Goal: Transaction & Acquisition: Subscribe to service/newsletter

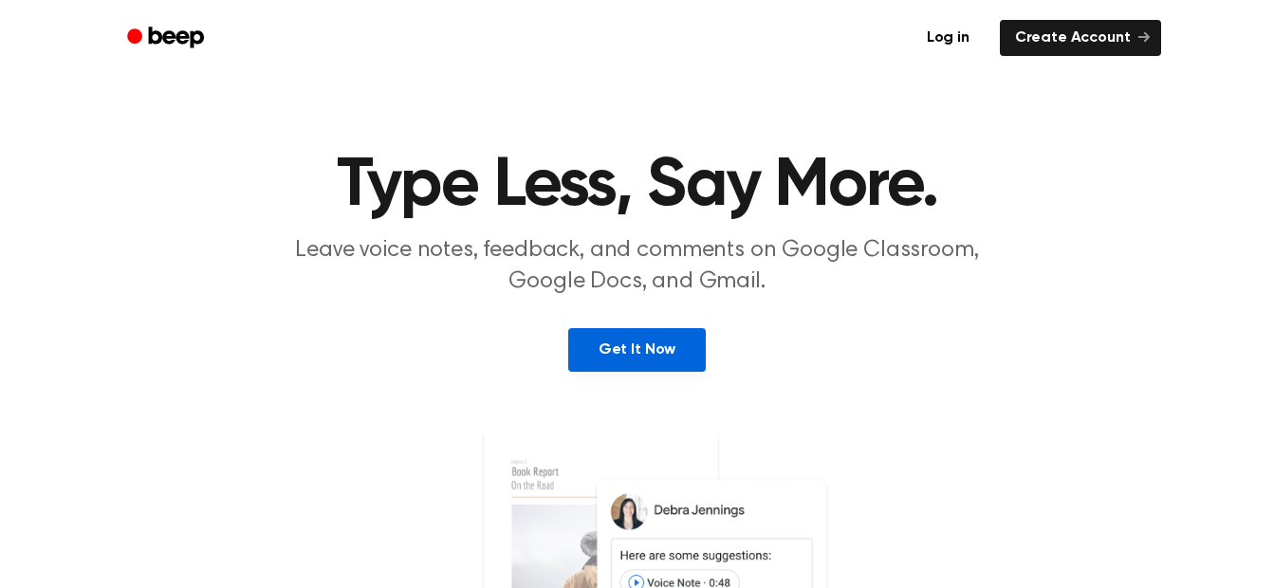
click at [641, 364] on link "Get It Now" at bounding box center [637, 350] width 138 height 44
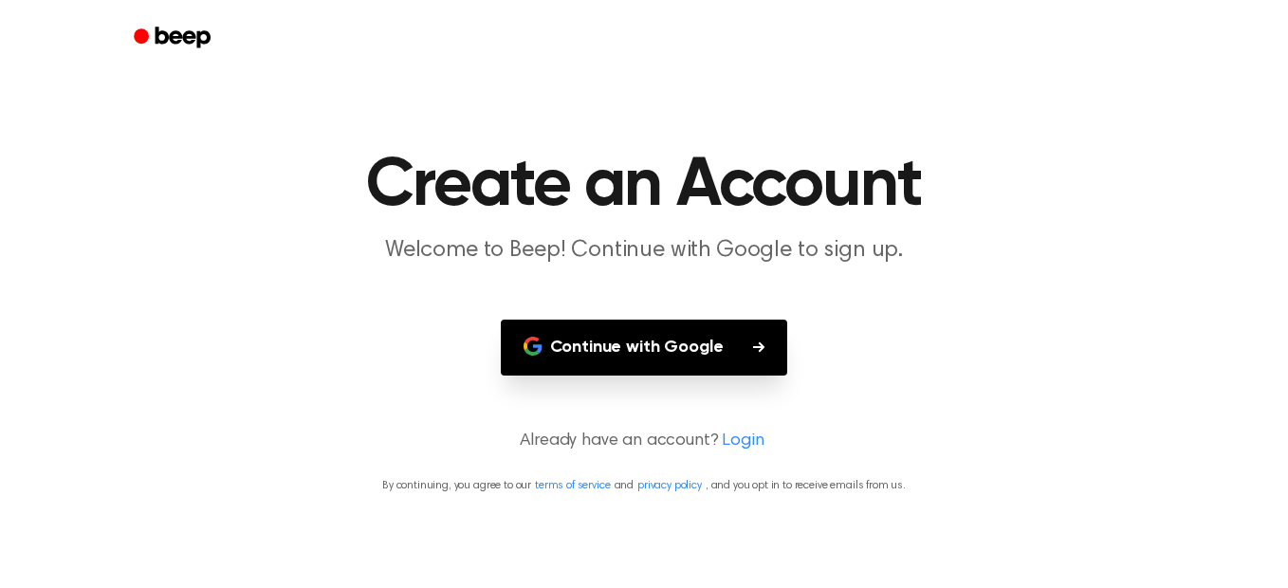
click at [641, 364] on button "Continue with Google" at bounding box center [644, 348] width 287 height 56
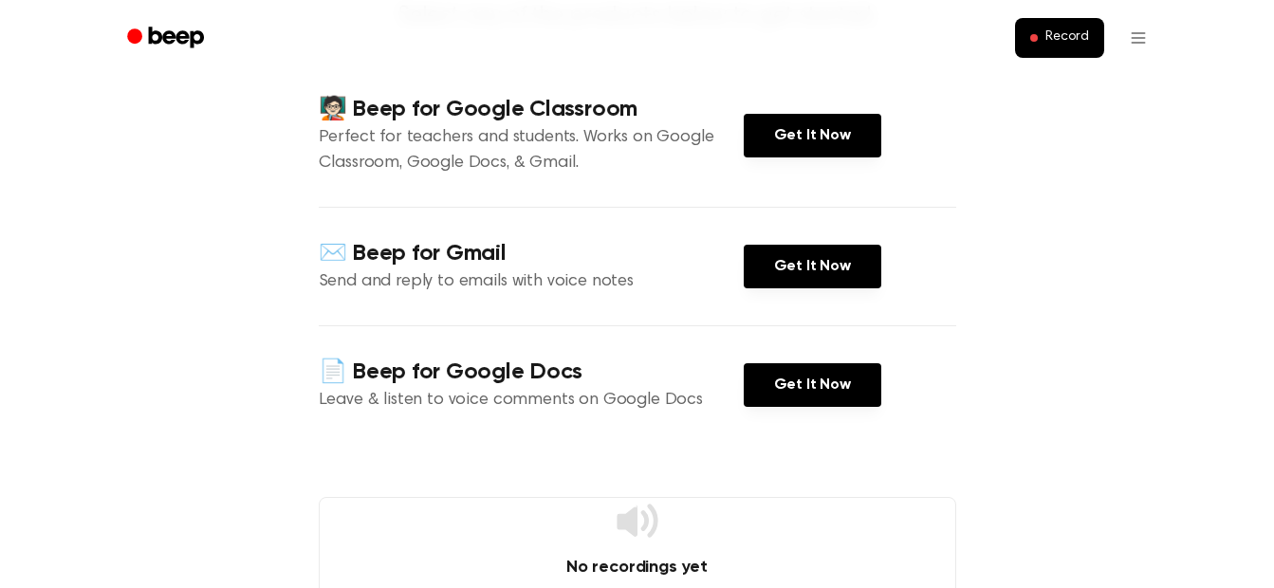
scroll to position [207, 0]
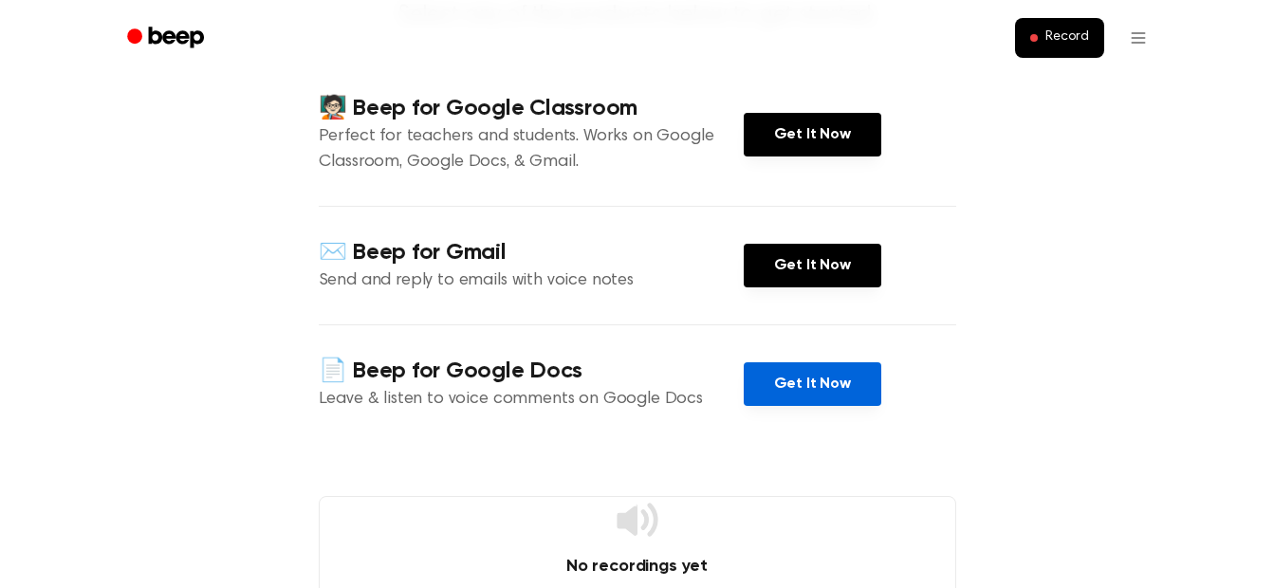
click at [821, 388] on link "Get It Now" at bounding box center [813, 384] width 138 height 44
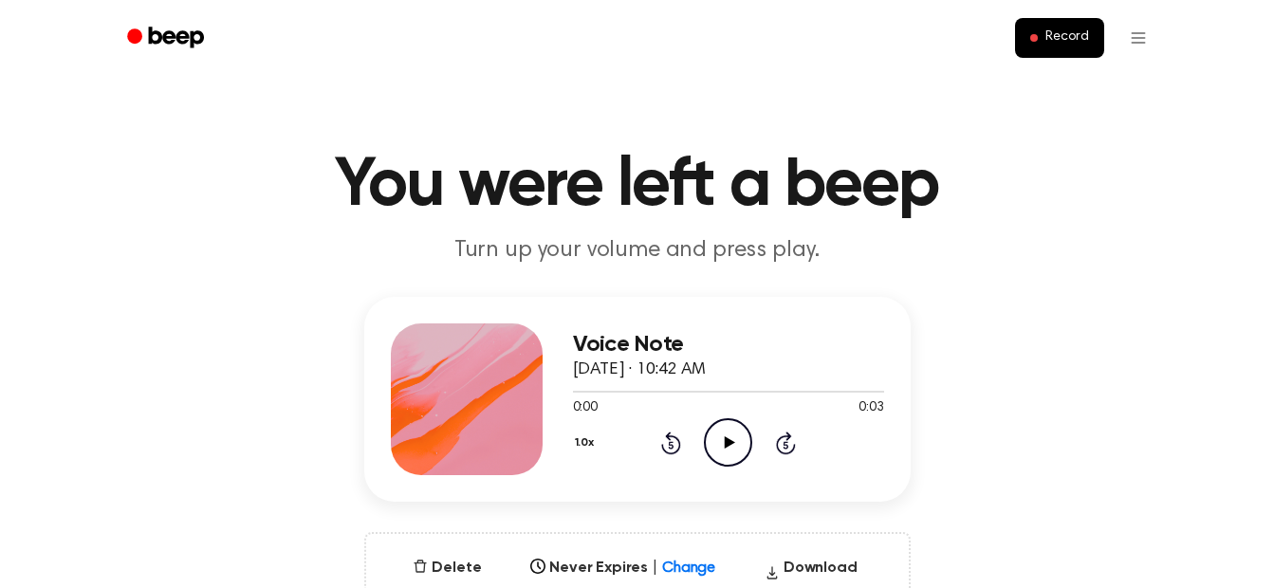
click at [733, 435] on icon "Play Audio" at bounding box center [728, 442] width 48 height 48
drag, startPoint x: 731, startPoint y: 445, endPoint x: 733, endPoint y: 435, distance: 9.7
click at [733, 435] on icon "Pause Audio" at bounding box center [728, 442] width 48 height 48
click at [720, 428] on icon "Play Audio" at bounding box center [728, 442] width 48 height 48
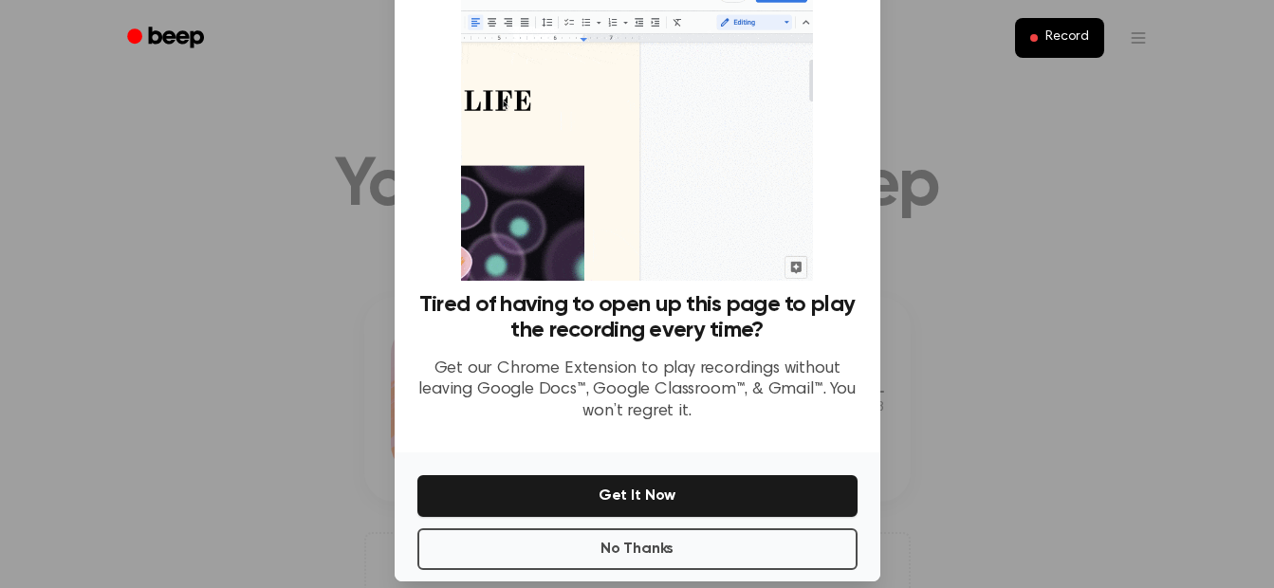
scroll to position [102, 0]
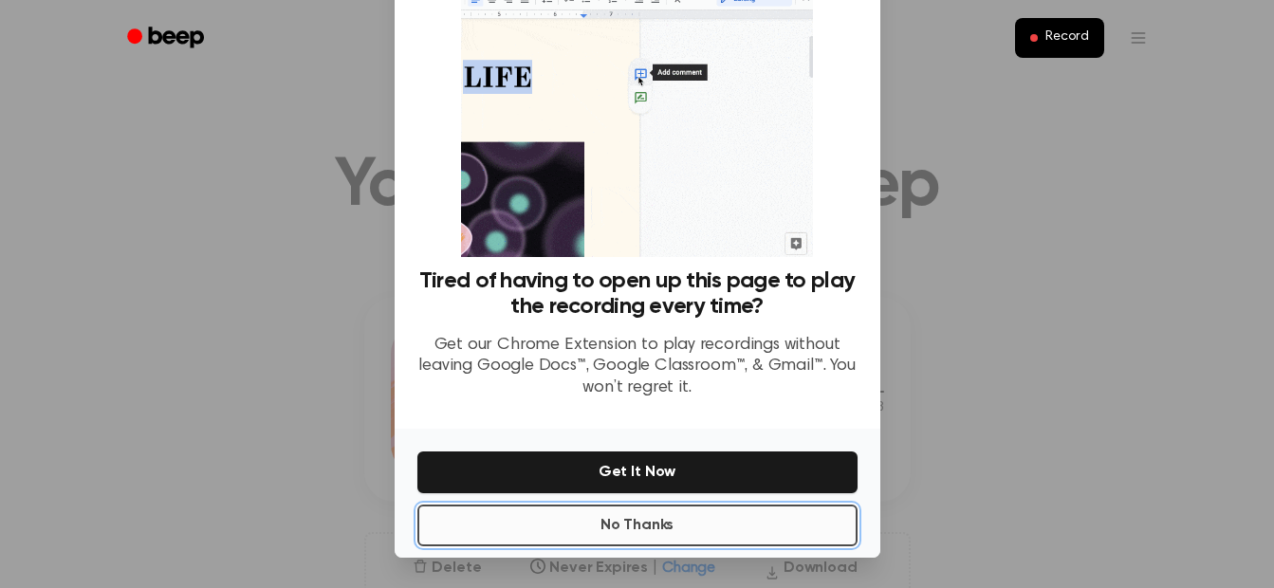
click at [646, 524] on button "No Thanks" at bounding box center [637, 526] width 440 height 42
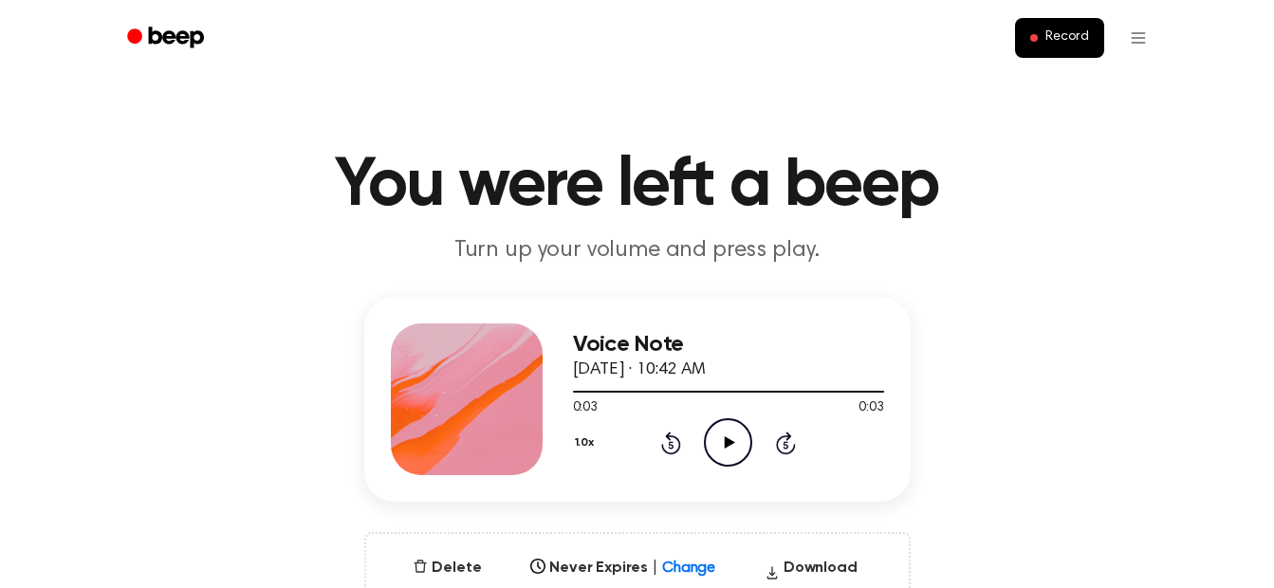
click at [737, 429] on icon "Play Audio" at bounding box center [728, 442] width 48 height 48
